Goal: Information Seeking & Learning: Check status

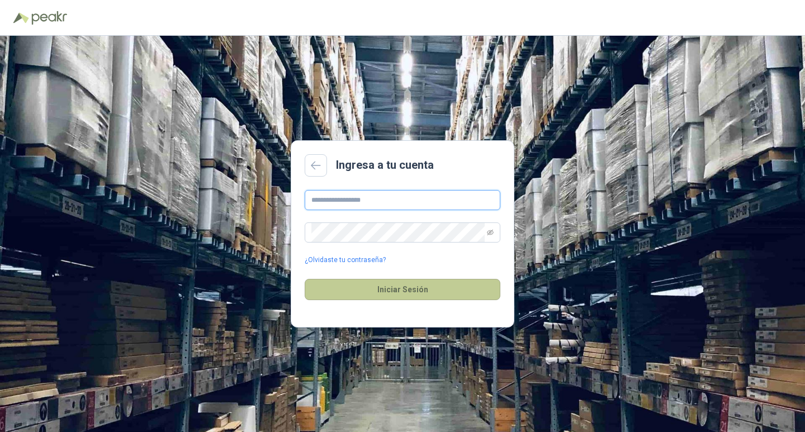
type input "**********"
click at [405, 290] on button "Iniciar Sesión" at bounding box center [403, 289] width 196 height 21
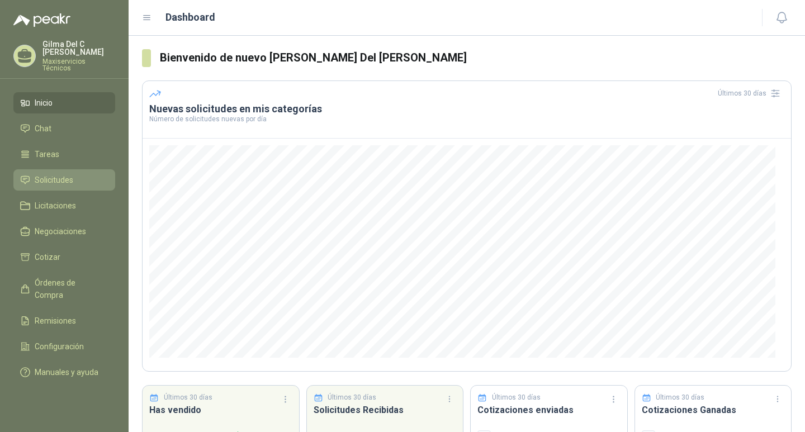
click at [51, 174] on span "Solicitudes" at bounding box center [54, 180] width 39 height 12
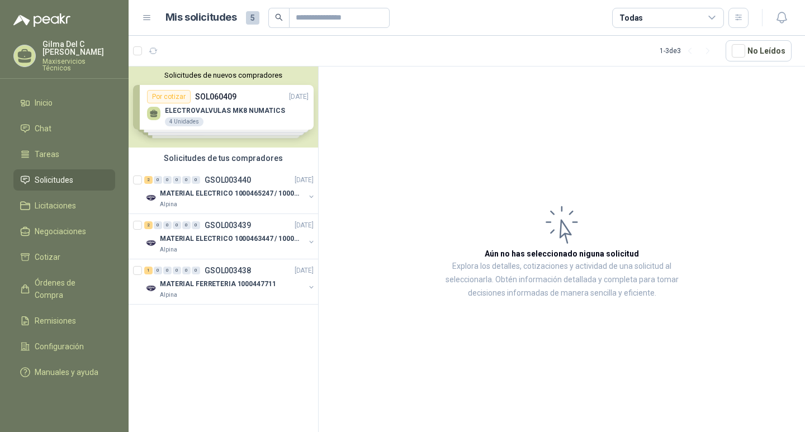
click at [235, 103] on div "Solicitudes de nuevos compradores Por cotizar SOL060409 [DATE] ELECTROVALVULAS …" at bounding box center [224, 107] width 190 height 81
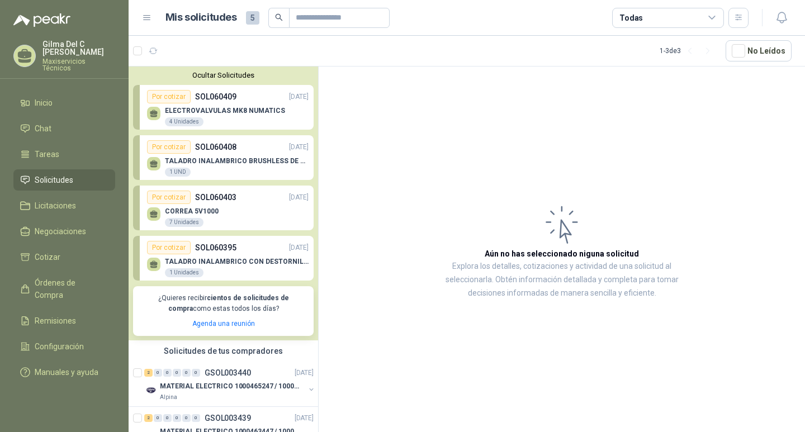
click at [214, 109] on p "ELECTROVALVULAS MK8 NUMATICS" at bounding box center [225, 111] width 120 height 8
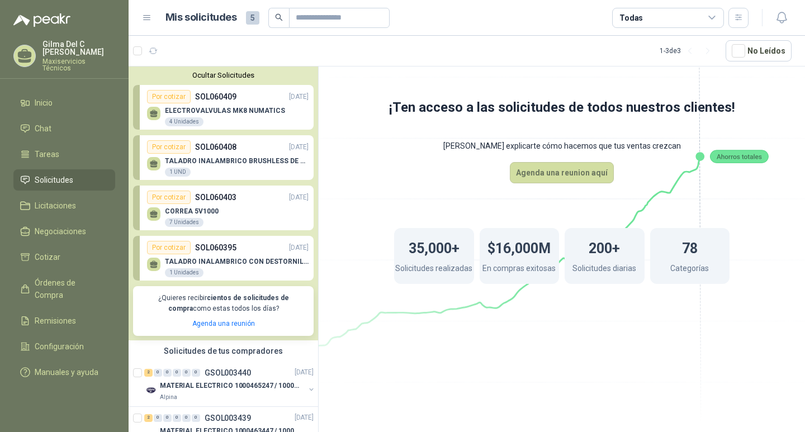
click at [198, 110] on p "ELECTROVALVULAS MK8 NUMATICS" at bounding box center [225, 111] width 120 height 8
click at [155, 114] on icon at bounding box center [154, 112] width 8 height 5
click at [135, 112] on link "Por cotizar SOL060409 [DATE] ELECTROVALVULAS MK8 NUMATICS 4 Unidades" at bounding box center [223, 107] width 181 height 45
click at [195, 112] on p "ELECTROVALVULAS MK8 NUMATICS" at bounding box center [225, 111] width 120 height 8
click at [205, 162] on p "TALADRO INALAMBRICO BRUSHLESS DE 1/2" DEWALT" at bounding box center [237, 161] width 144 height 8
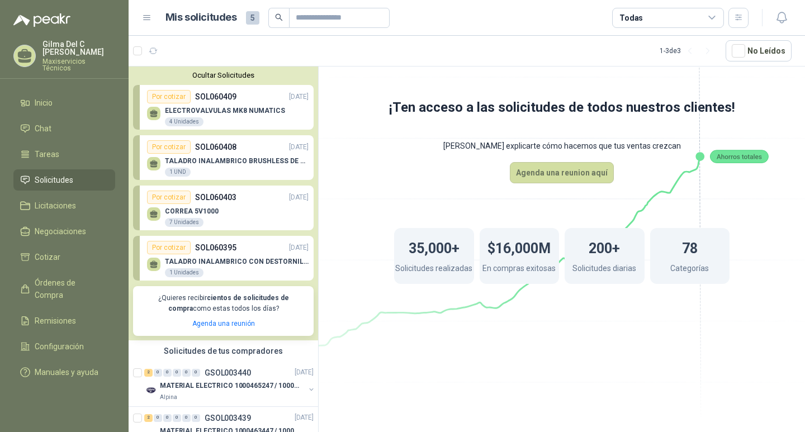
click at [228, 103] on p "SOL060409" at bounding box center [215, 97] width 41 height 12
click at [259, 115] on p "ELECTROVALVULAS MK8 NUMATICS" at bounding box center [225, 111] width 120 height 8
click at [400, 166] on icon at bounding box center [562, 191] width 626 height 528
click at [282, 115] on div "ELECTROVALVULAS MK8 NUMATICS 4 Unidades" at bounding box center [228, 114] width 162 height 23
click at [253, 164] on p "TALADRO INALAMBRICO BRUSHLESS DE 1/2" DEWALT" at bounding box center [237, 161] width 144 height 8
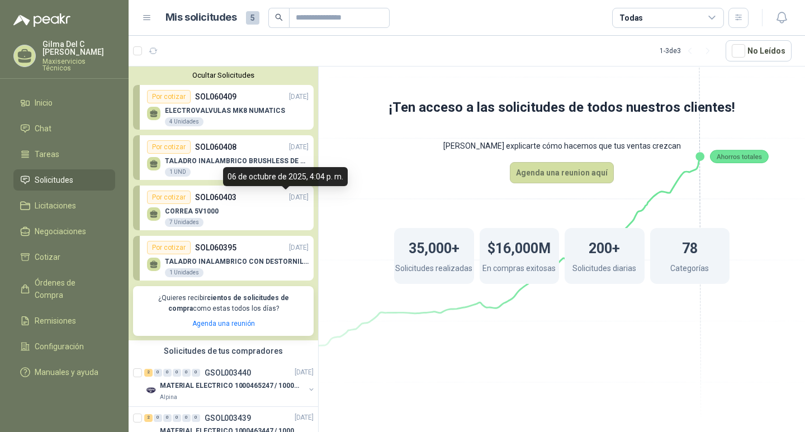
click at [231, 200] on p "SOL060403" at bounding box center [215, 197] width 41 height 12
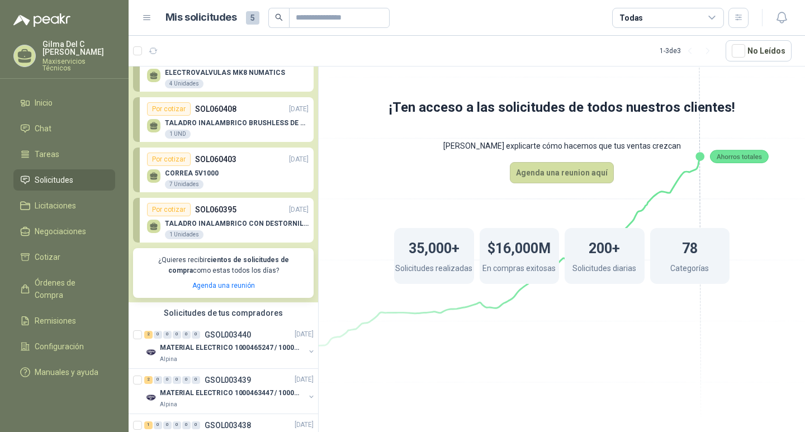
scroll to position [87, 0]
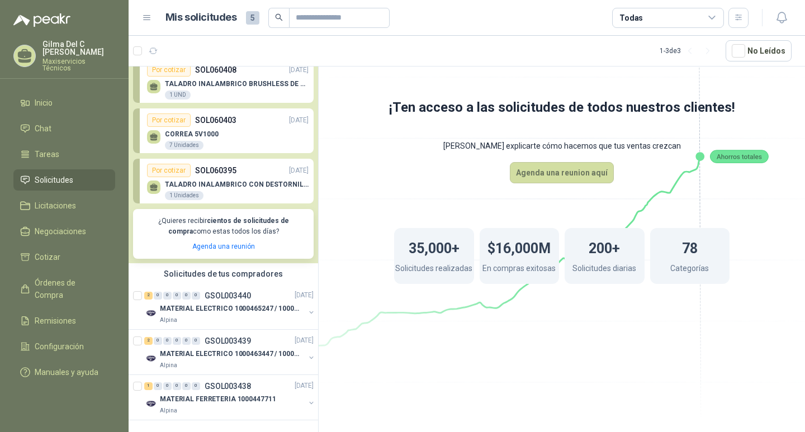
drag, startPoint x: 214, startPoint y: 177, endPoint x: 233, endPoint y: 197, distance: 27.3
click at [214, 181] on p "TALADRO INALAMBRICO CON DESTORNILLADOR DE ESTRIA" at bounding box center [237, 185] width 144 height 8
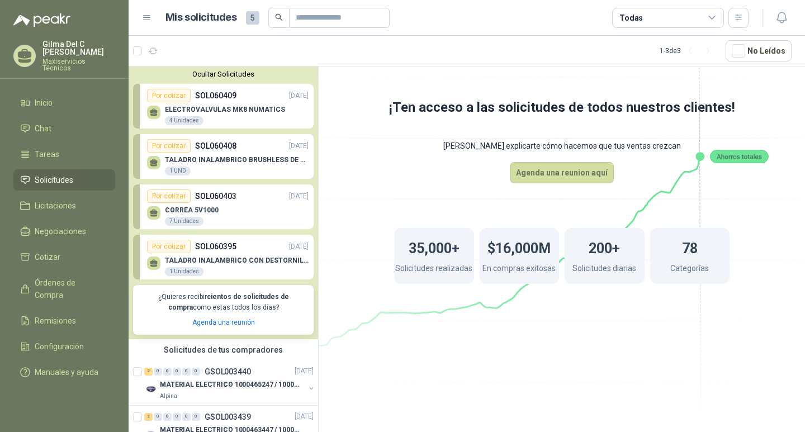
scroll to position [0, 0]
click at [218, 112] on p "ELECTROVALVULAS MK8 NUMATICS" at bounding box center [225, 111] width 120 height 8
click at [152, 54] on icon "button" at bounding box center [153, 51] width 8 height 6
click at [230, 112] on p "ELECTROVALVULAS MK8 NUMATICS" at bounding box center [225, 111] width 120 height 8
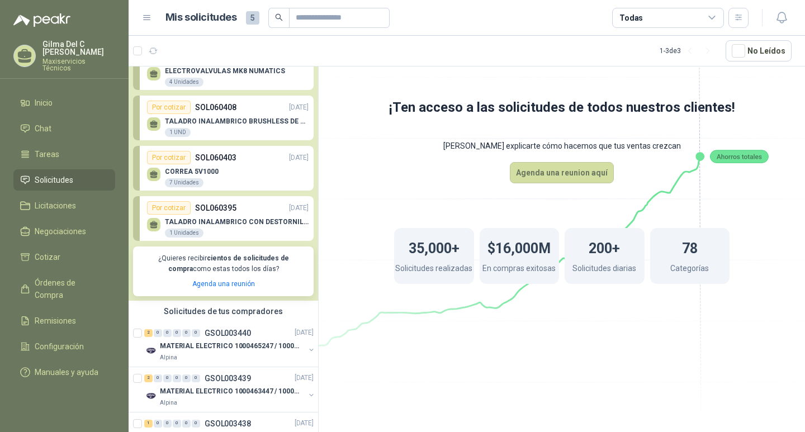
scroll to position [87, 0]
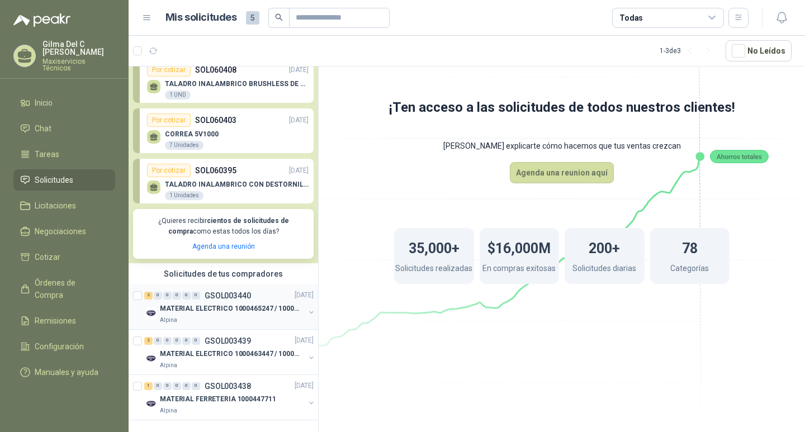
drag, startPoint x: 212, startPoint y: 296, endPoint x: 230, endPoint y: 301, distance: 19.1
click at [213, 304] on p "MATERIAL ELECTRICO 1000465247 / 1000466995" at bounding box center [229, 309] width 139 height 11
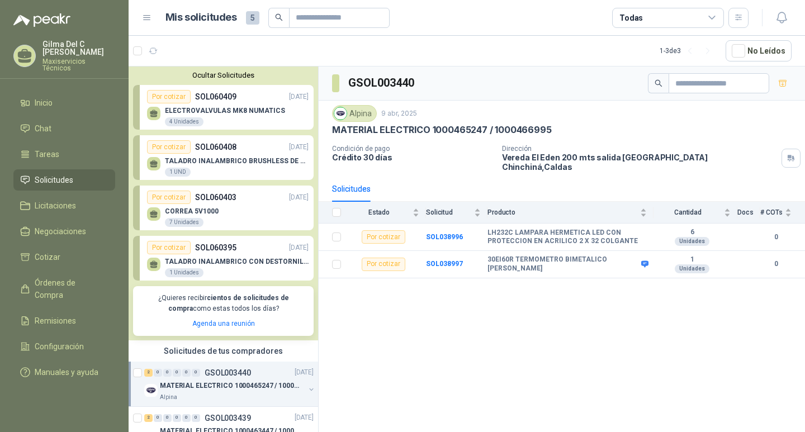
drag, startPoint x: 237, startPoint y: 111, endPoint x: 248, endPoint y: 131, distance: 22.5
click at [237, 112] on p "ELECTROVALVULAS MK8 NUMATICS" at bounding box center [225, 111] width 120 height 8
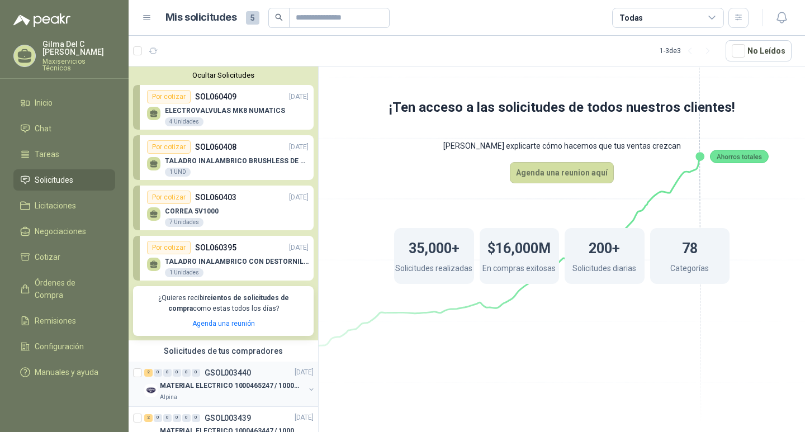
click at [212, 386] on p "MATERIAL ELECTRICO 1000465247 / 1000466995" at bounding box center [229, 386] width 139 height 11
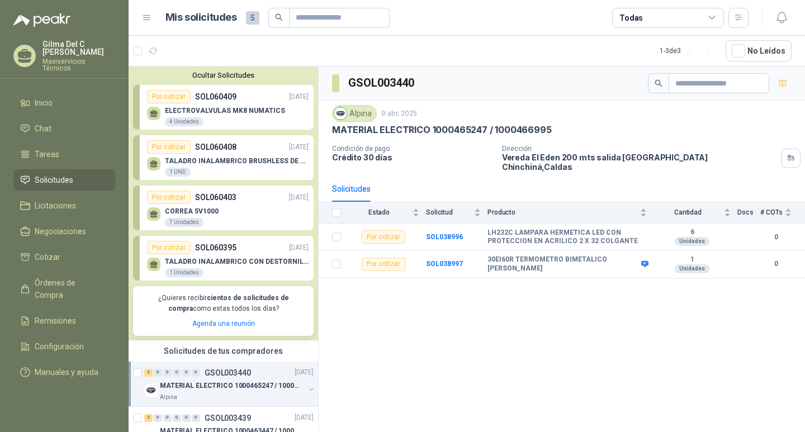
click at [206, 102] on p "SOL060409" at bounding box center [215, 97] width 41 height 12
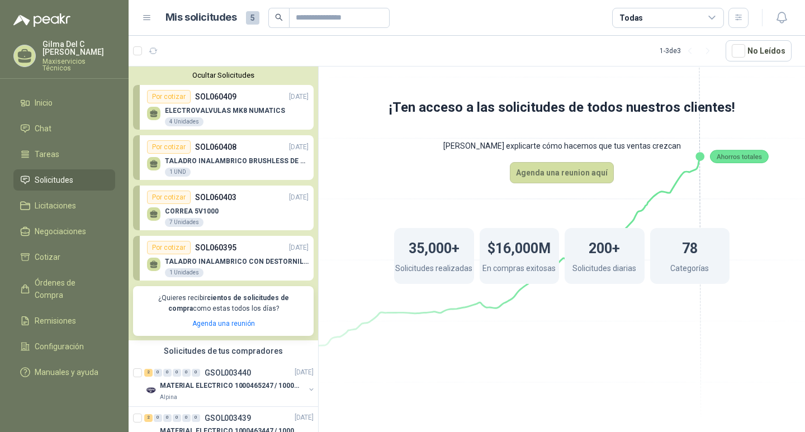
click at [199, 212] on p "CORREA 5V1000" at bounding box center [192, 211] width 54 height 8
click at [54, 148] on span "Tareas" at bounding box center [47, 154] width 25 height 12
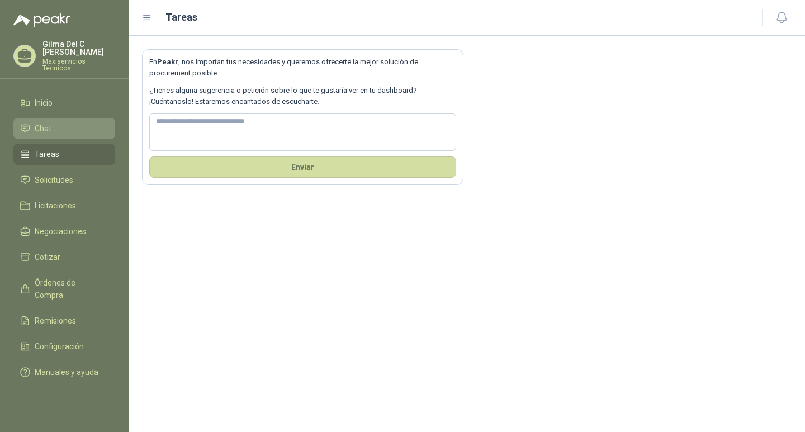
click at [41, 122] on span "Chat" at bounding box center [43, 128] width 17 height 12
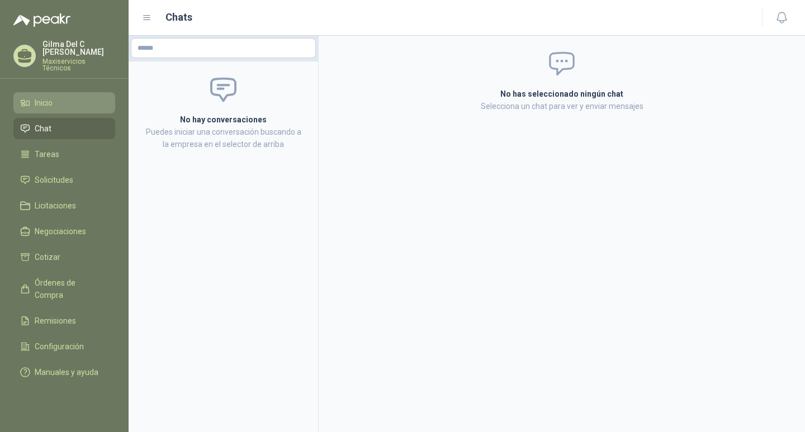
click at [52, 97] on span "Inicio" at bounding box center [44, 103] width 18 height 12
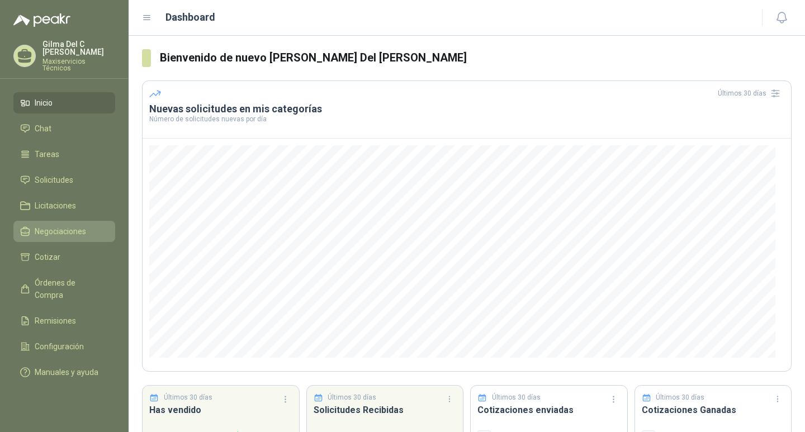
click at [58, 225] on span "Negociaciones" at bounding box center [60, 231] width 51 height 12
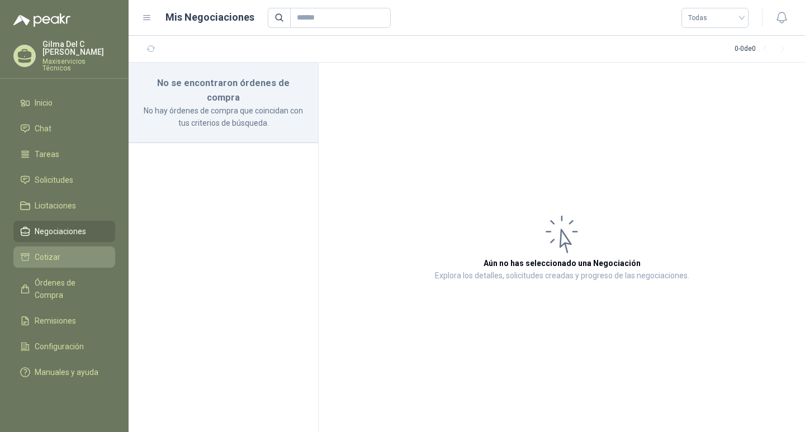
click at [59, 251] on li "Cotizar" at bounding box center [64, 257] width 88 height 12
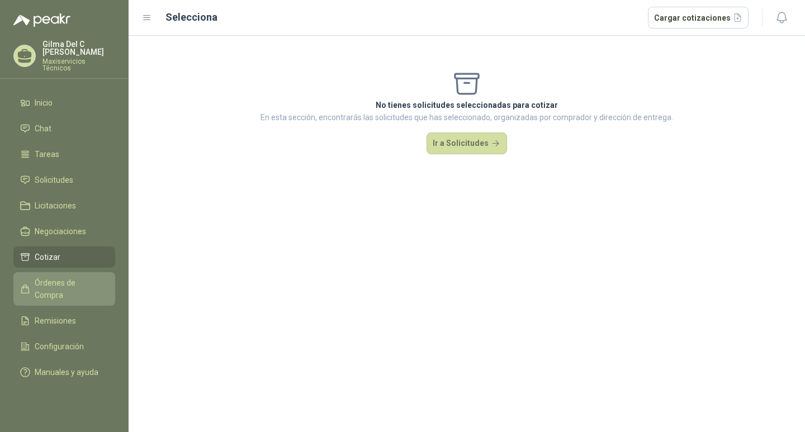
click at [59, 277] on span "Órdenes de Compra" at bounding box center [70, 289] width 70 height 25
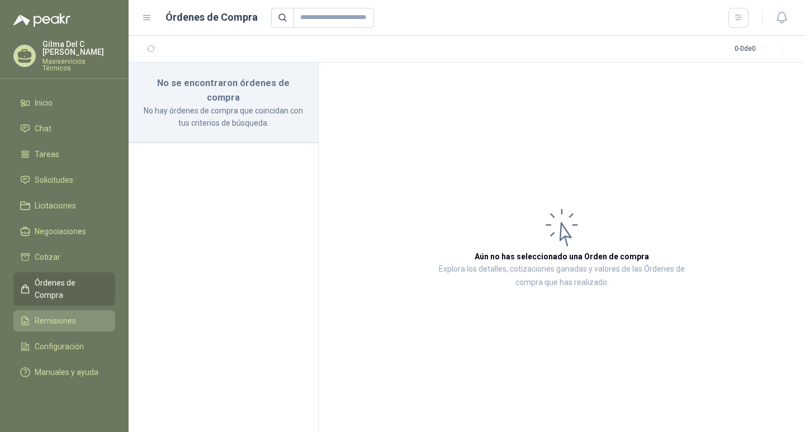
click at [51, 315] on span "Remisiones" at bounding box center [55, 321] width 41 height 12
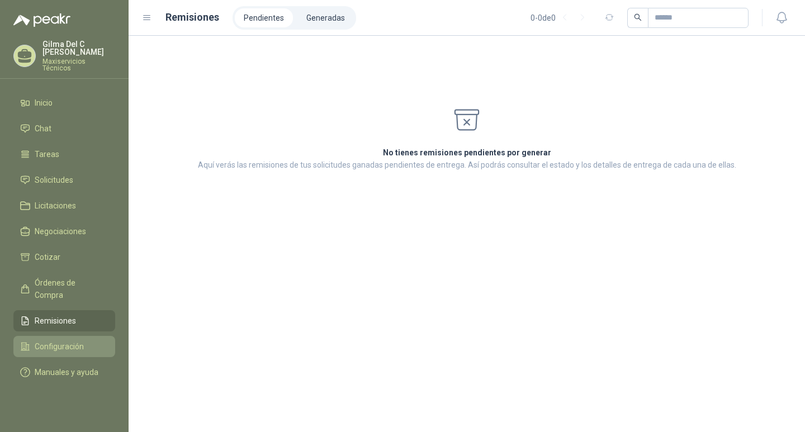
click at [69, 341] on span "Configuración" at bounding box center [59, 347] width 49 height 12
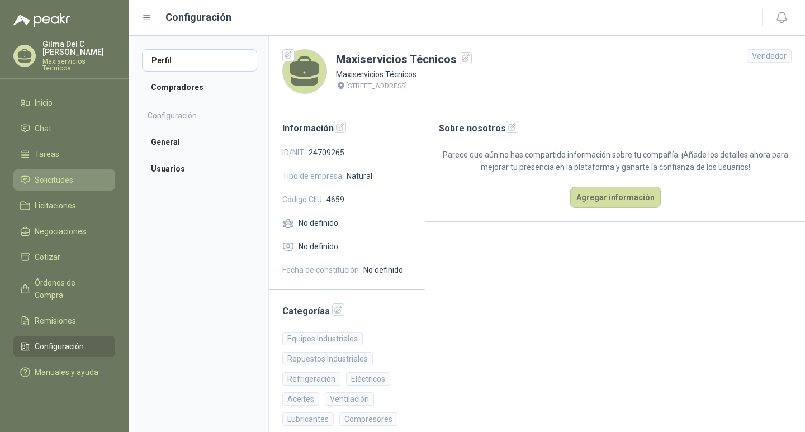
click at [60, 174] on span "Solicitudes" at bounding box center [54, 180] width 39 height 12
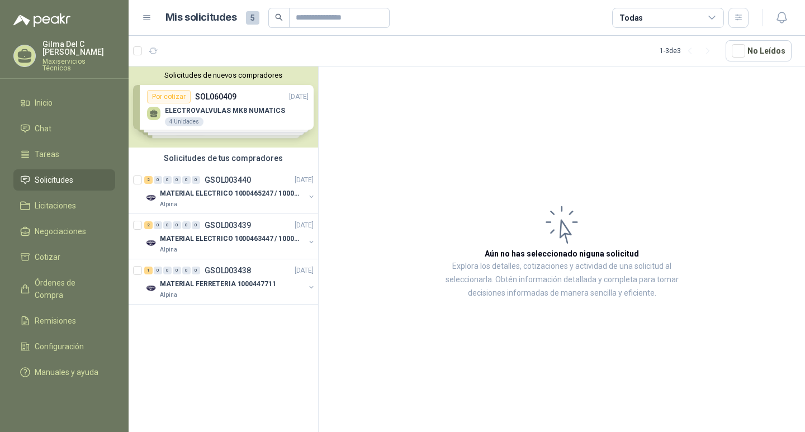
click at [190, 111] on div "Solicitudes de nuevos compradores Por cotizar SOL060409 [DATE] ELECTROVALVULAS …" at bounding box center [224, 107] width 190 height 81
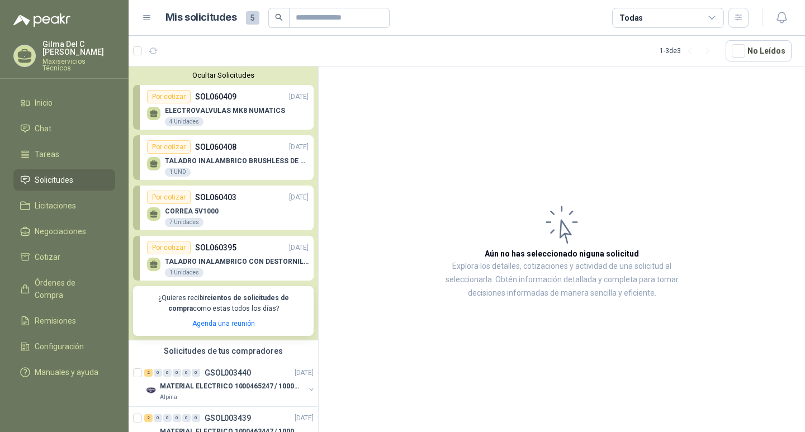
click at [159, 96] on div "Por cotizar" at bounding box center [169, 96] width 44 height 13
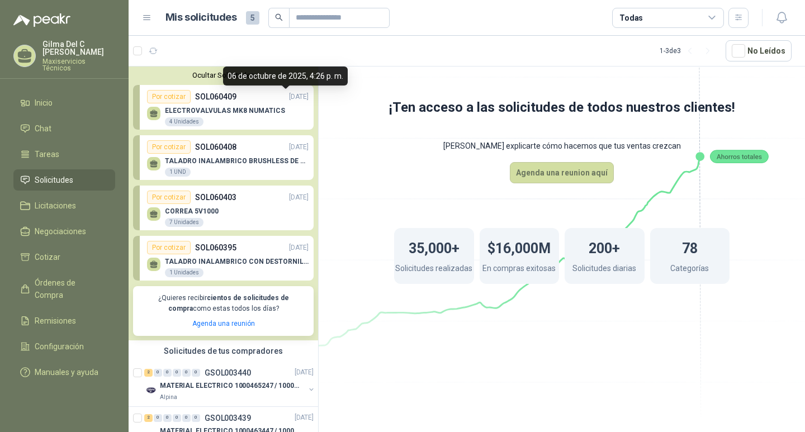
click at [289, 97] on p "[DATE]" at bounding box center [299, 97] width 20 height 11
drag, startPoint x: 211, startPoint y: 105, endPoint x: 225, endPoint y: 112, distance: 16.0
click at [211, 105] on div "ELECTROVALVULAS MK8 NUMATICS 4 Unidades" at bounding box center [228, 114] width 162 height 23
